Goal: Check status: Check status

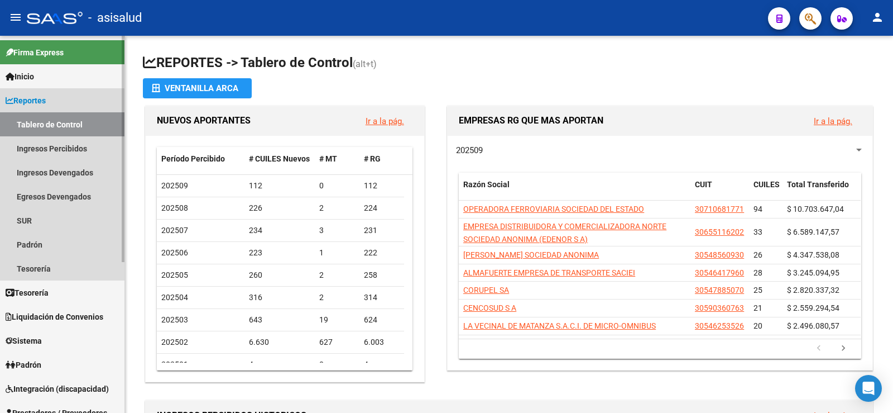
click at [22, 97] on span "Reportes" at bounding box center [26, 100] width 40 height 12
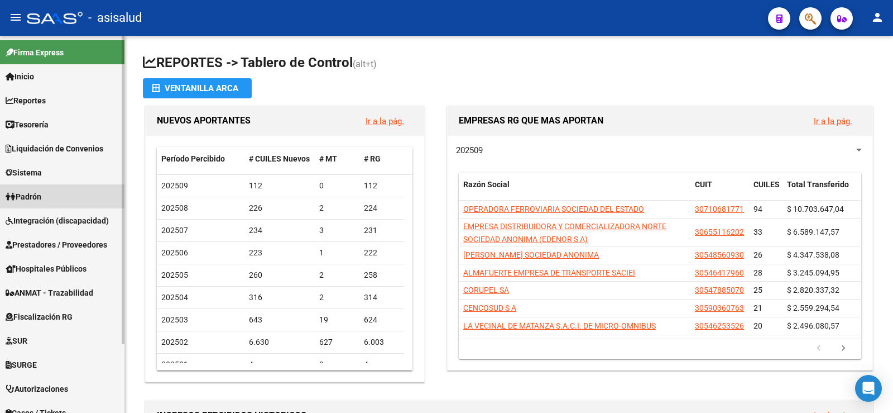
click at [27, 194] on span "Padrón" at bounding box center [24, 196] width 36 height 12
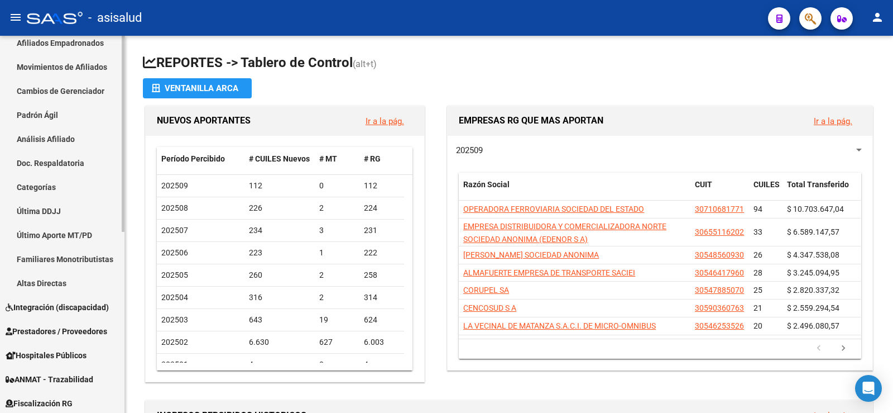
scroll to position [335, 0]
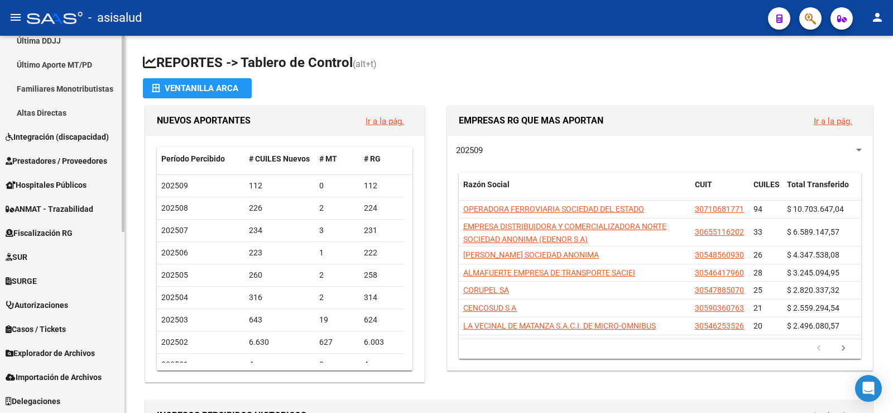
click at [46, 347] on span "Explorador de Archivos" at bounding box center [50, 353] width 89 height 12
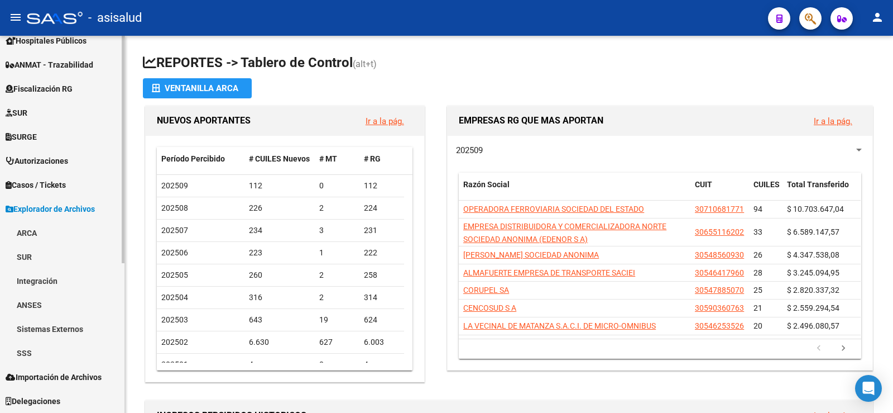
scroll to position [228, 0]
click at [16, 360] on link "SSS" at bounding box center [62, 353] width 125 height 24
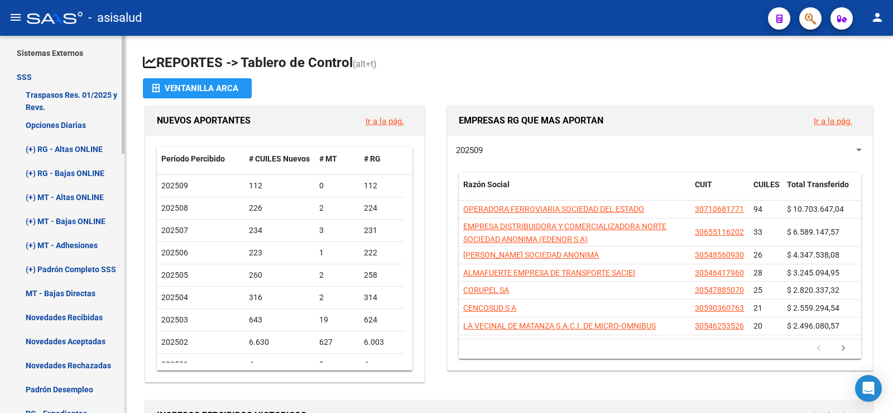
scroll to position [507, 0]
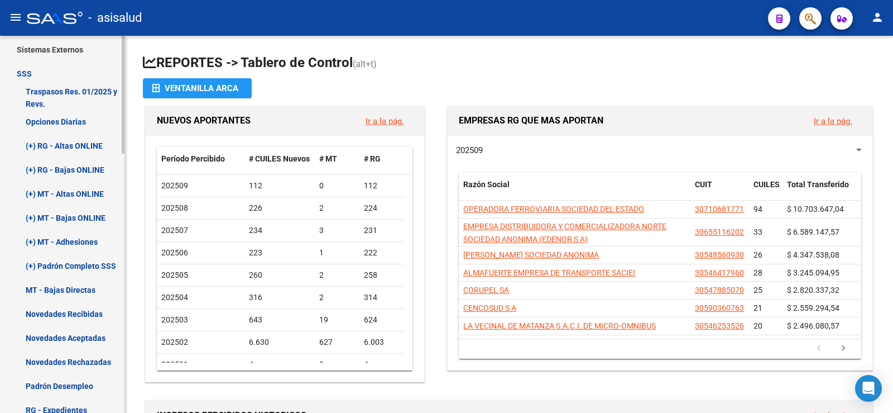
click at [70, 312] on link "Novedades Recibidas" at bounding box center [62, 314] width 125 height 24
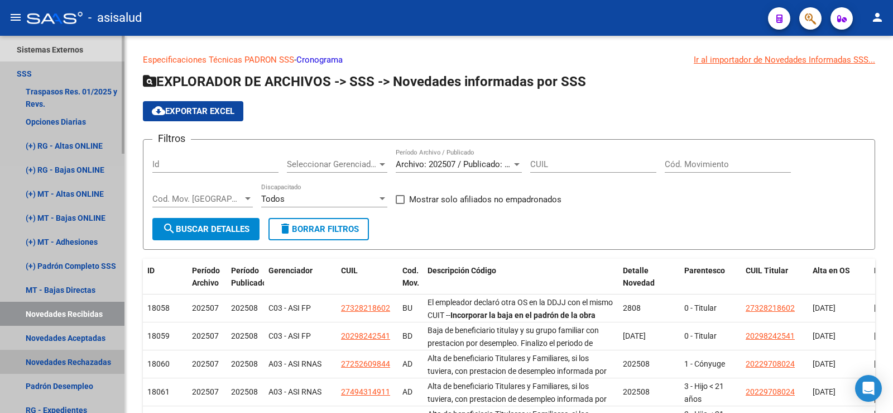
click at [71, 359] on link "Novedades Rechazadas" at bounding box center [62, 362] width 125 height 24
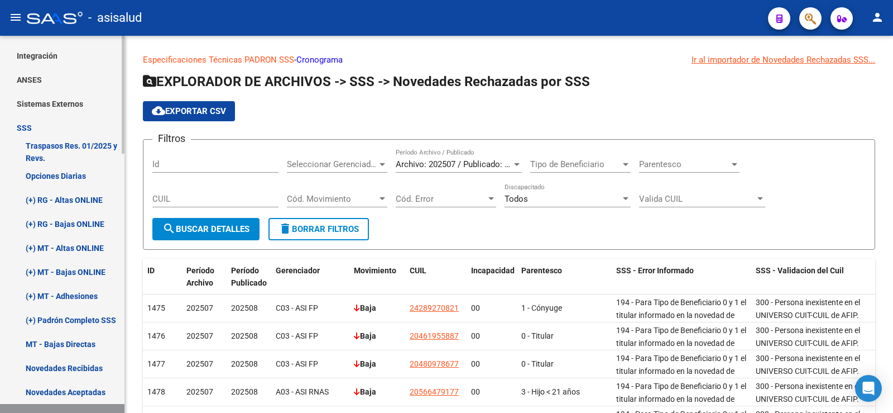
scroll to position [451, 0]
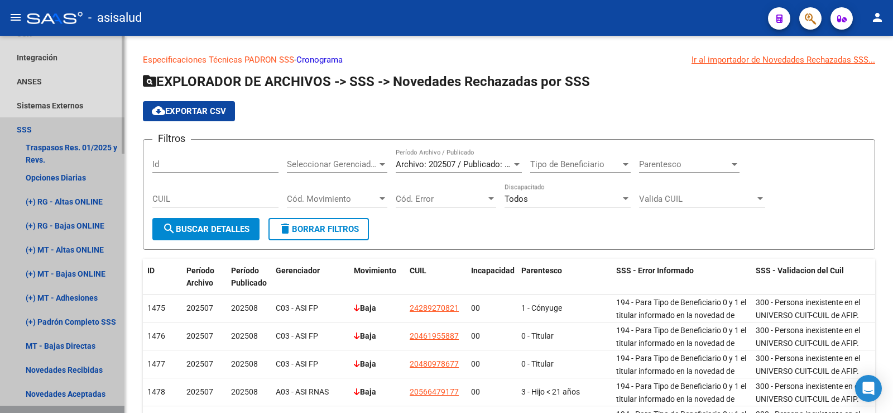
click at [23, 126] on link "SSS" at bounding box center [62, 129] width 125 height 24
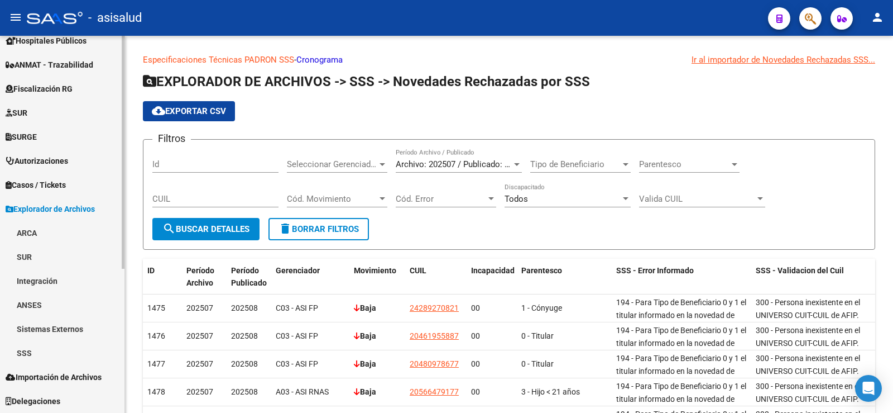
scroll to position [228, 0]
click at [74, 380] on span "Importación de Archivos" at bounding box center [54, 377] width 96 height 12
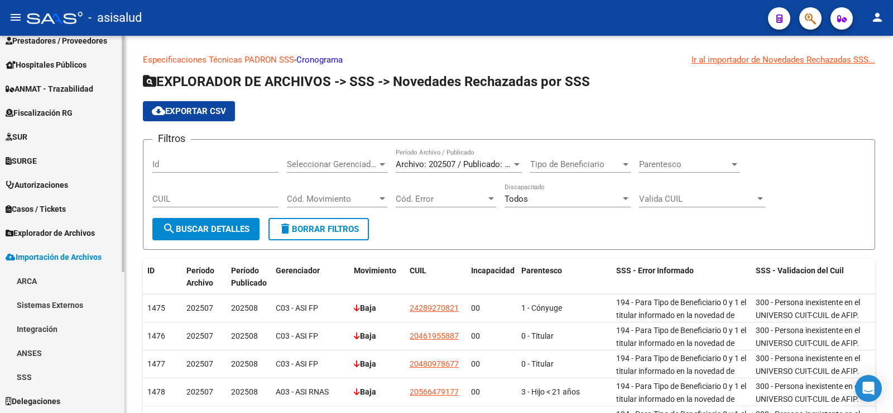
scroll to position [204, 0]
click at [36, 372] on link "SSS" at bounding box center [62, 377] width 125 height 24
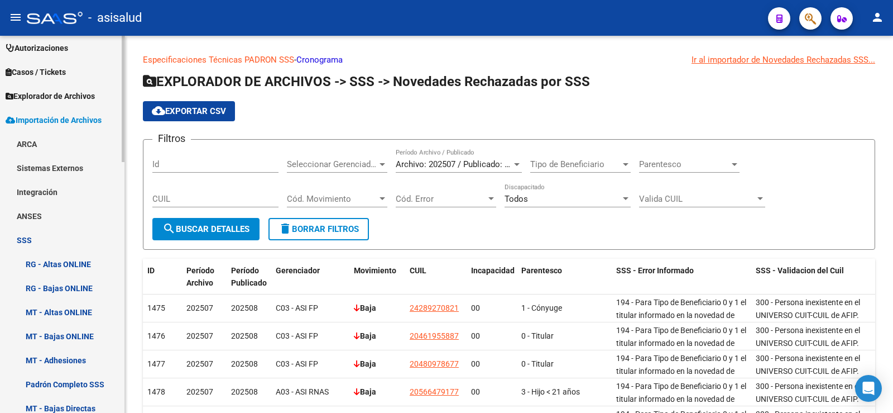
scroll to position [427, 0]
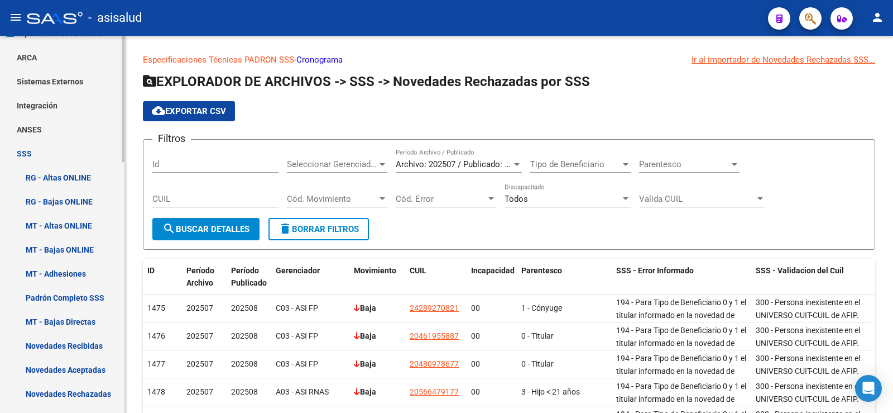
click at [82, 346] on link "Novedades Recibidas" at bounding box center [62, 345] width 125 height 24
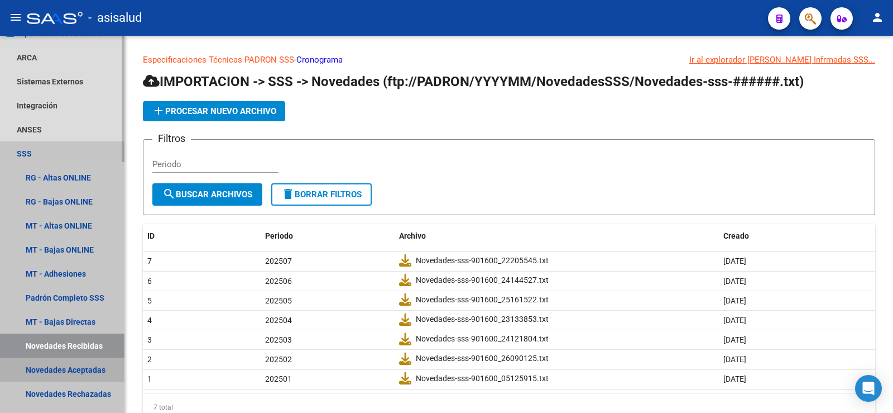
click at [74, 369] on link "Novedades Aceptadas" at bounding box center [62, 369] width 125 height 24
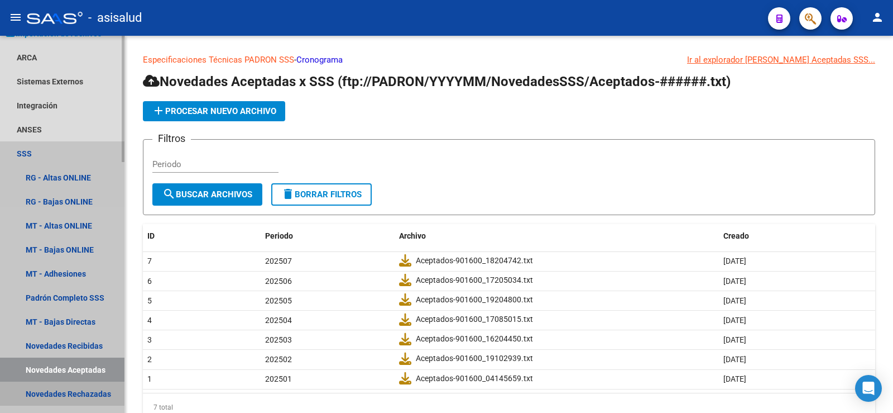
click at [79, 393] on link "Novedades Rechazadas" at bounding box center [62, 393] width 125 height 24
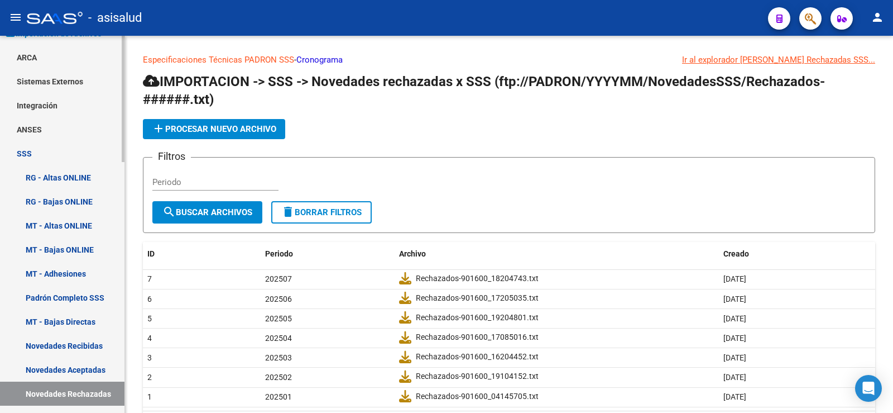
click at [34, 157] on link "SSS" at bounding box center [62, 153] width 125 height 24
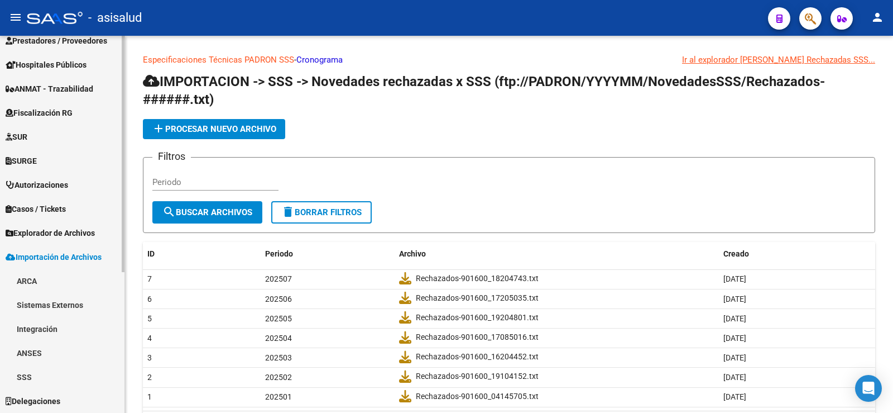
scroll to position [204, 0]
click at [55, 256] on span "Importación de Archivos" at bounding box center [54, 257] width 96 height 12
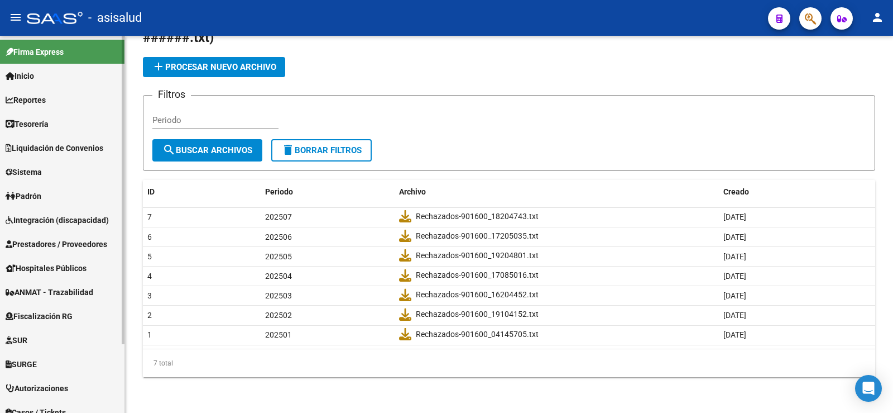
scroll to position [0, 0]
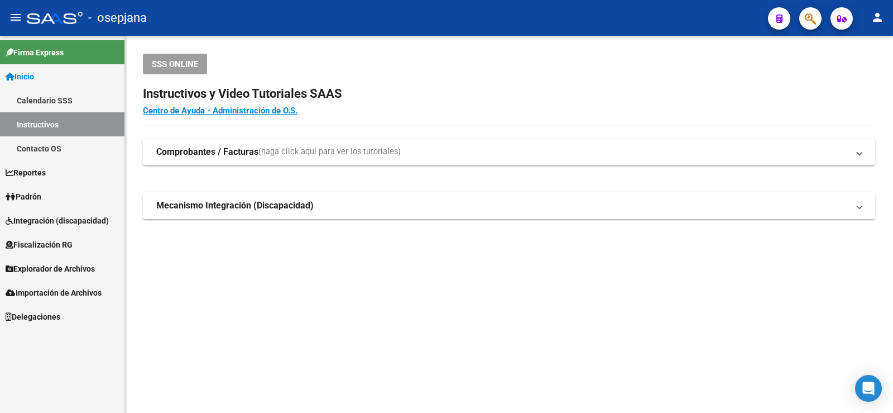
click at [54, 195] on link "Padrón" at bounding box center [62, 196] width 125 height 24
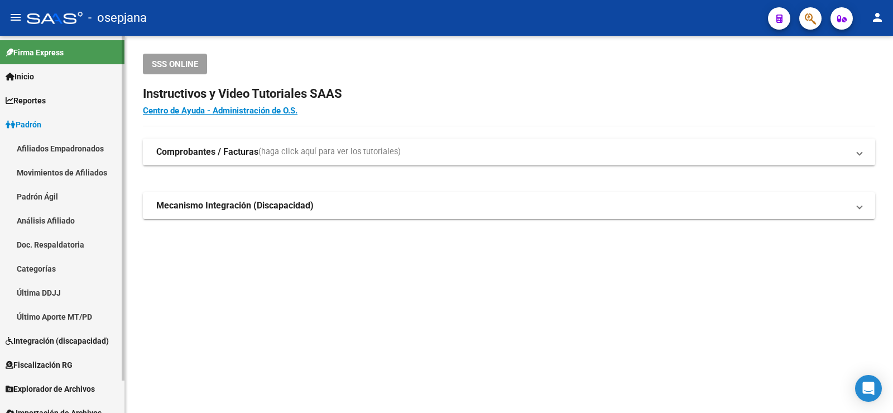
click at [65, 219] on link "Análisis Afiliado" at bounding box center [62, 220] width 125 height 24
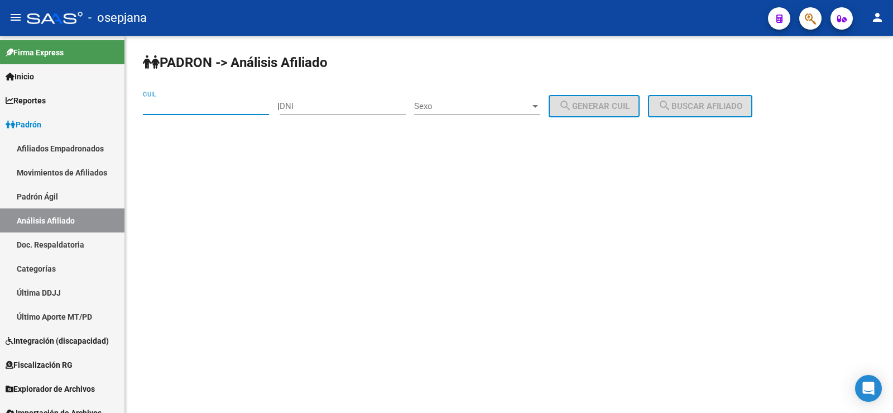
click at [203, 108] on input "CUIL" at bounding box center [206, 106] width 126 height 10
paste input "20-34019137-5"
type input "20-34019137-5"
click at [707, 99] on button "search Buscar afiliado" at bounding box center [700, 106] width 104 height 22
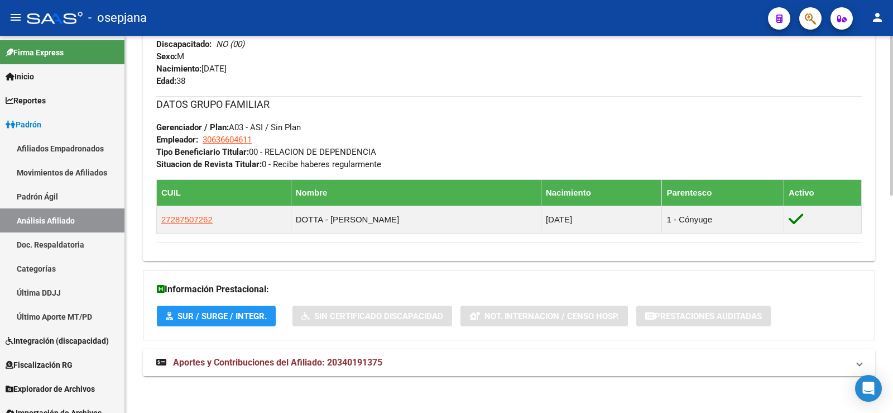
scroll to position [512, 0]
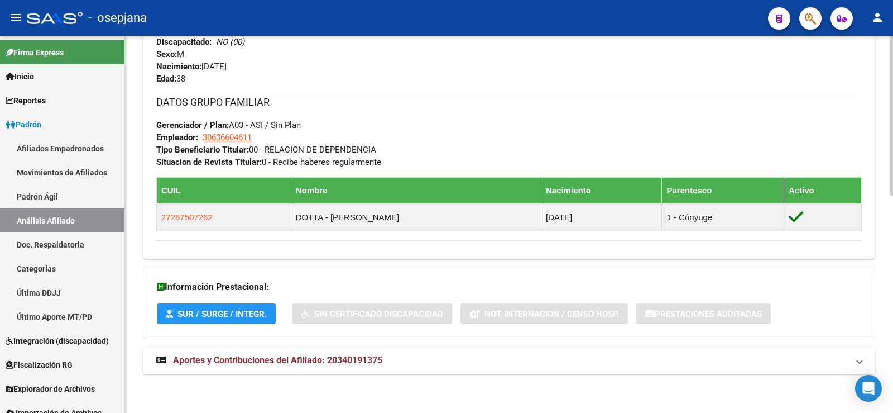
click at [357, 360] on span "Aportes y Contribuciones del Afiliado: 20340191375" at bounding box center [277, 360] width 209 height 11
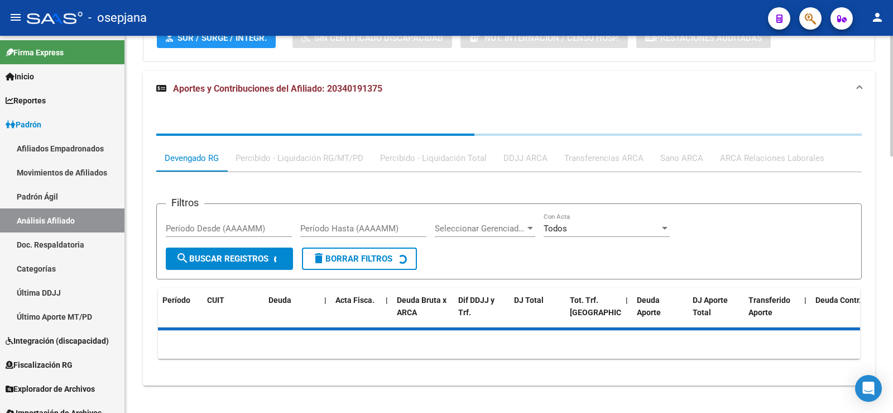
scroll to position [791, 0]
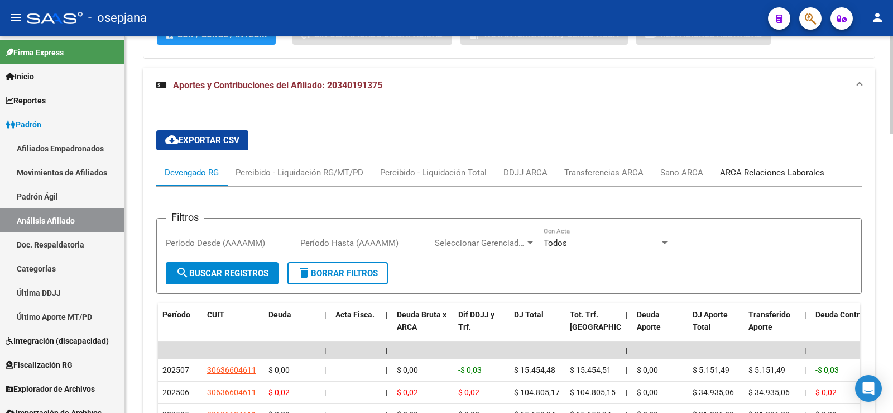
click at [751, 173] on div "ARCA Relaciones Laborales" at bounding box center [772, 172] width 104 height 12
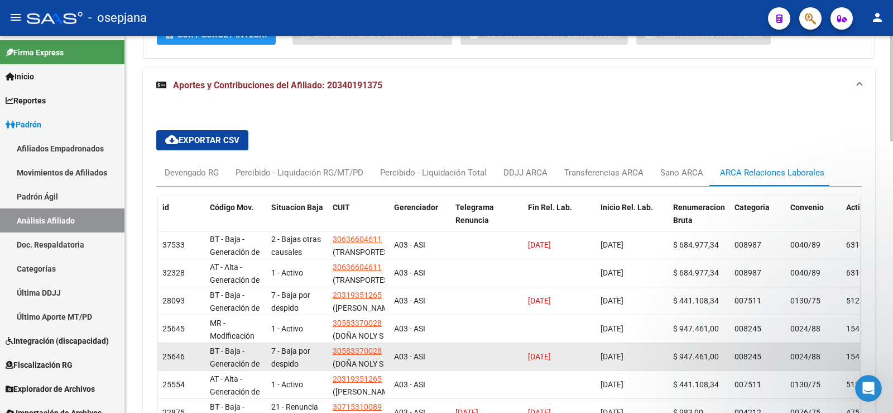
scroll to position [0, 0]
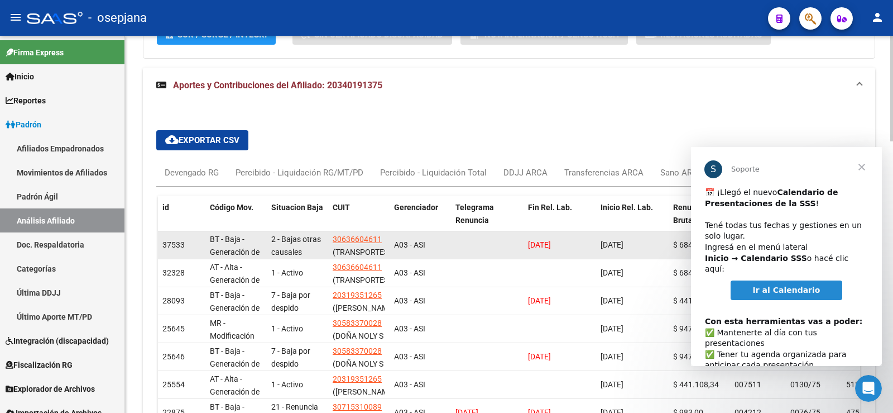
drag, startPoint x: 519, startPoint y: 244, endPoint x: 658, endPoint y: 244, distance: 138.5
click at [658, 244] on div "37533 BT - Baja - Generación de Clave 2 - Bajas otras causales 30636604611 (TRA…" at bounding box center [852, 245] width 1388 height 28
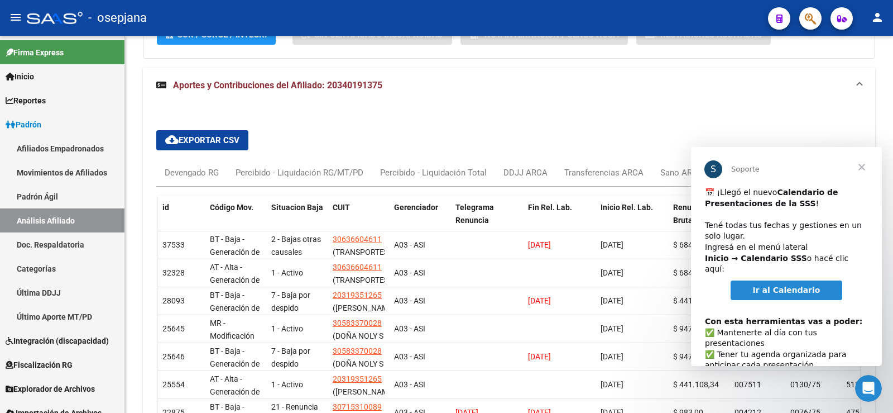
click at [864, 162] on span "Cerrar" at bounding box center [862, 167] width 40 height 40
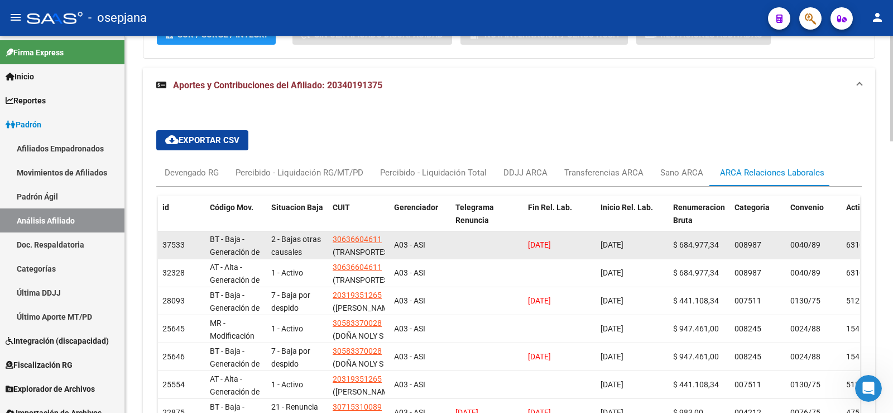
drag, startPoint x: 527, startPoint y: 246, endPoint x: 664, endPoint y: 248, distance: 137.4
click at [664, 248] on div "37533 BT - Baja - Generación de Clave 2 - Bajas otras causales 30636604611 (TRA…" at bounding box center [852, 245] width 1388 height 28
click at [664, 248] on div "27/01/2025" at bounding box center [633, 244] width 64 height 13
